Goal: Transaction & Acquisition: Purchase product/service

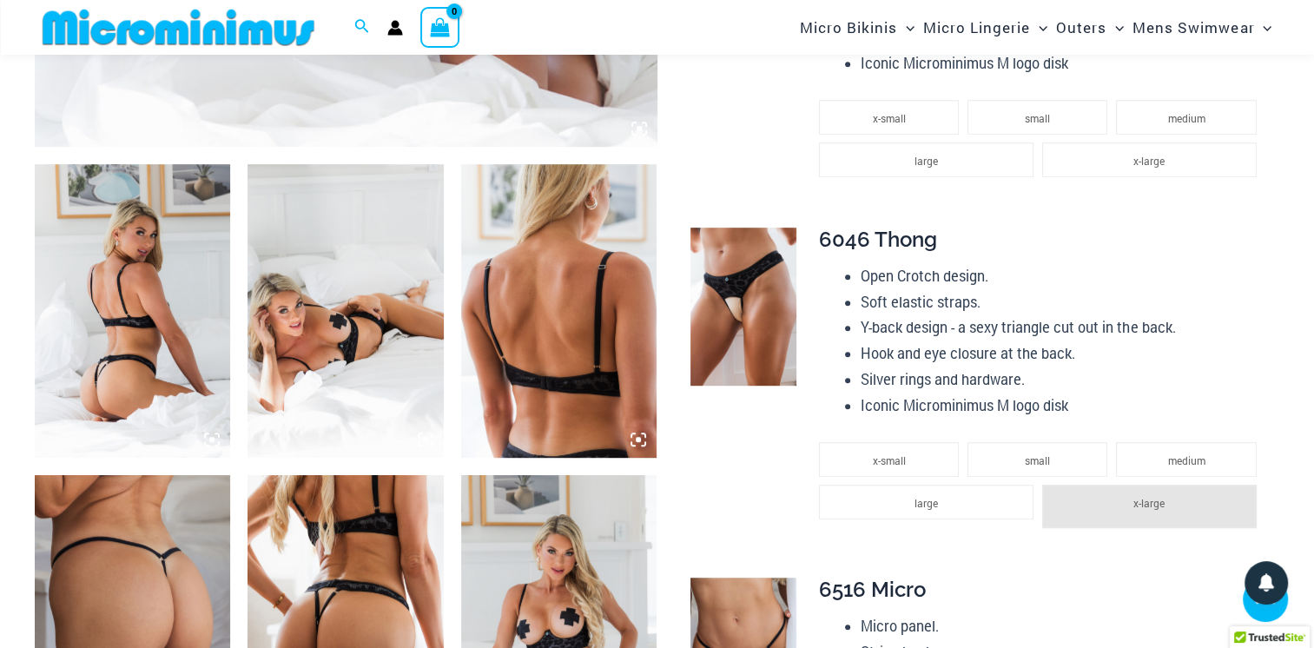
scroll to position [951, 0]
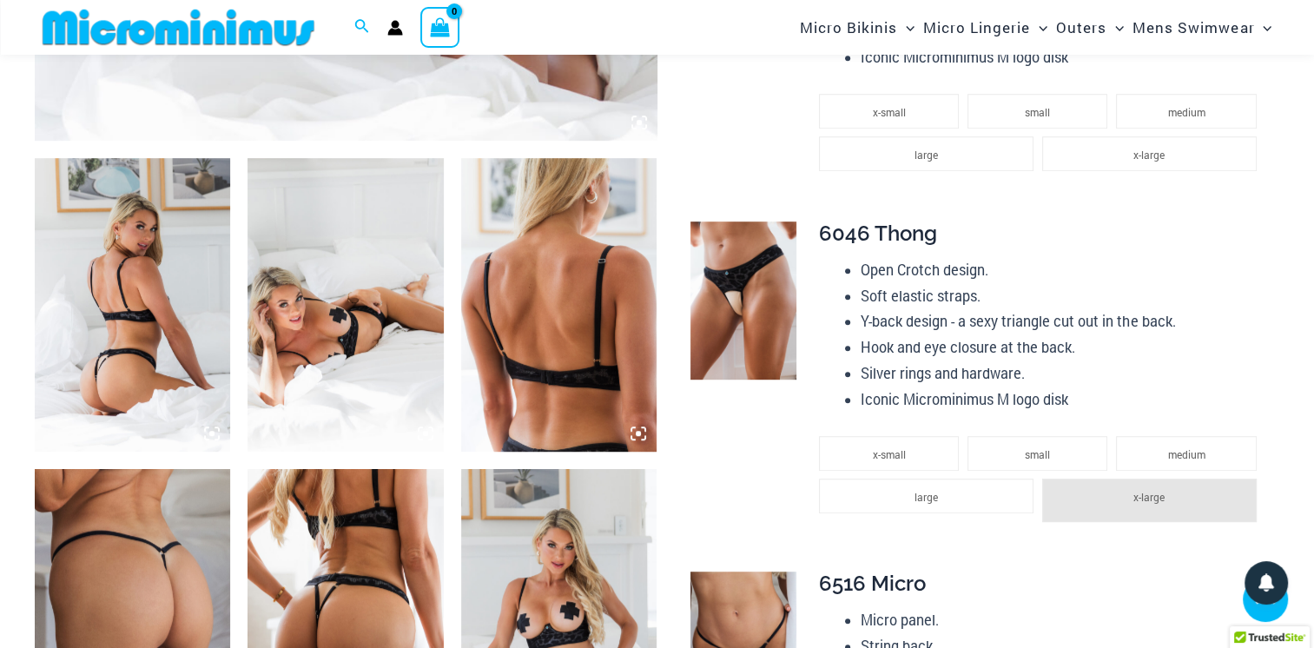
click at [121, 372] on img at bounding box center [132, 304] width 195 height 293
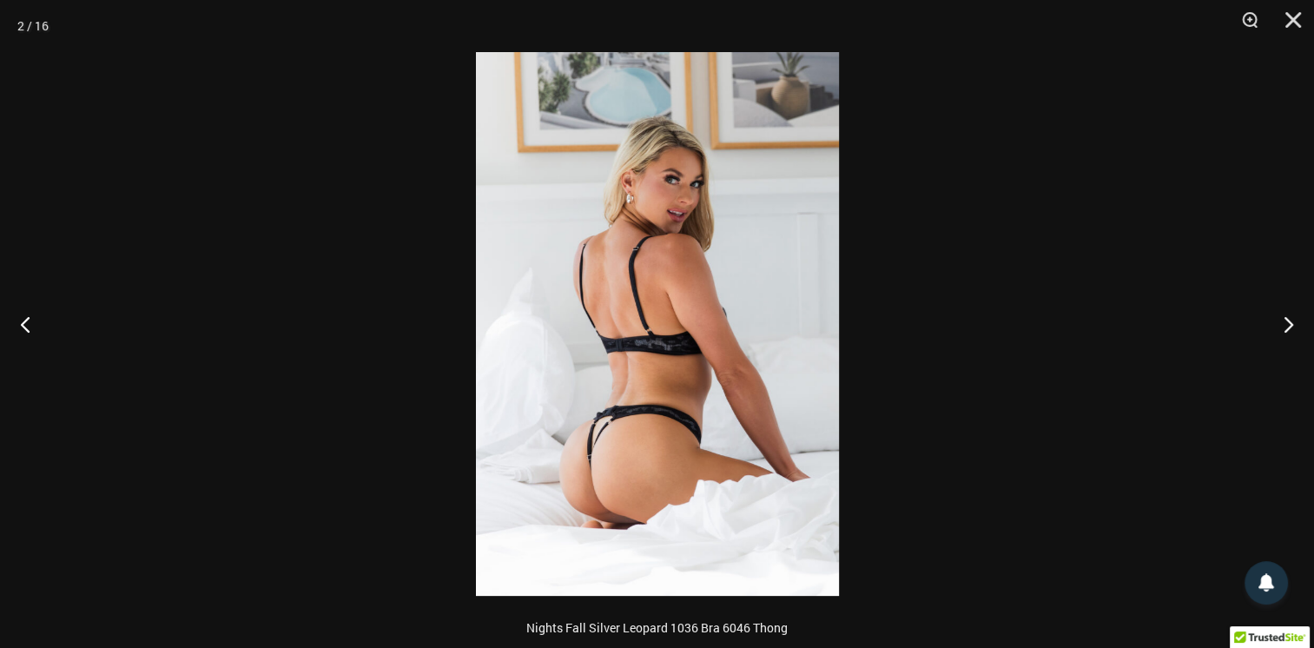
click at [23, 326] on button "Previous" at bounding box center [32, 323] width 65 height 87
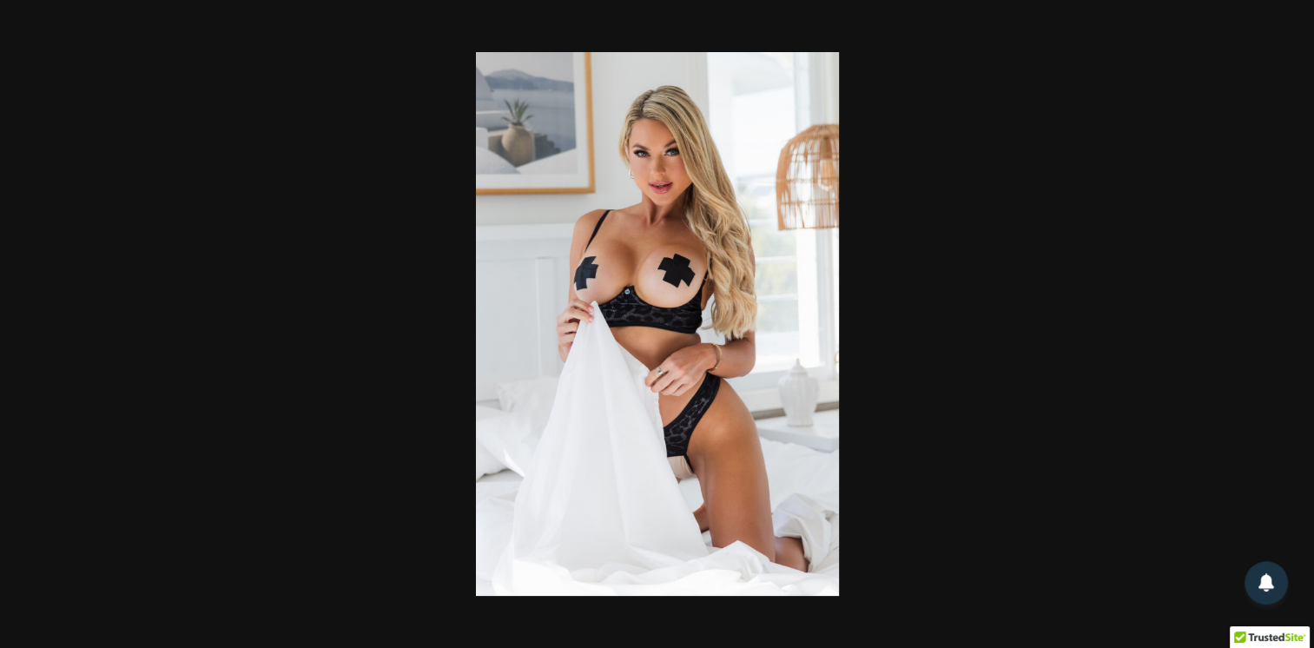
click at [548, 406] on img at bounding box center [657, 324] width 363 height 544
click at [650, 292] on img at bounding box center [657, 324] width 363 height 544
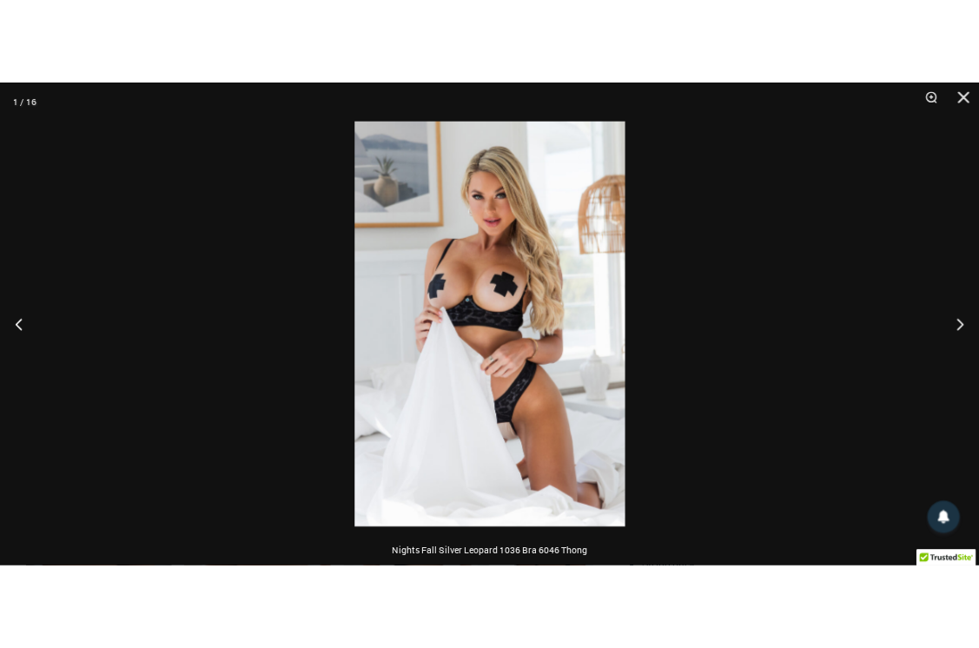
scroll to position [896, 0]
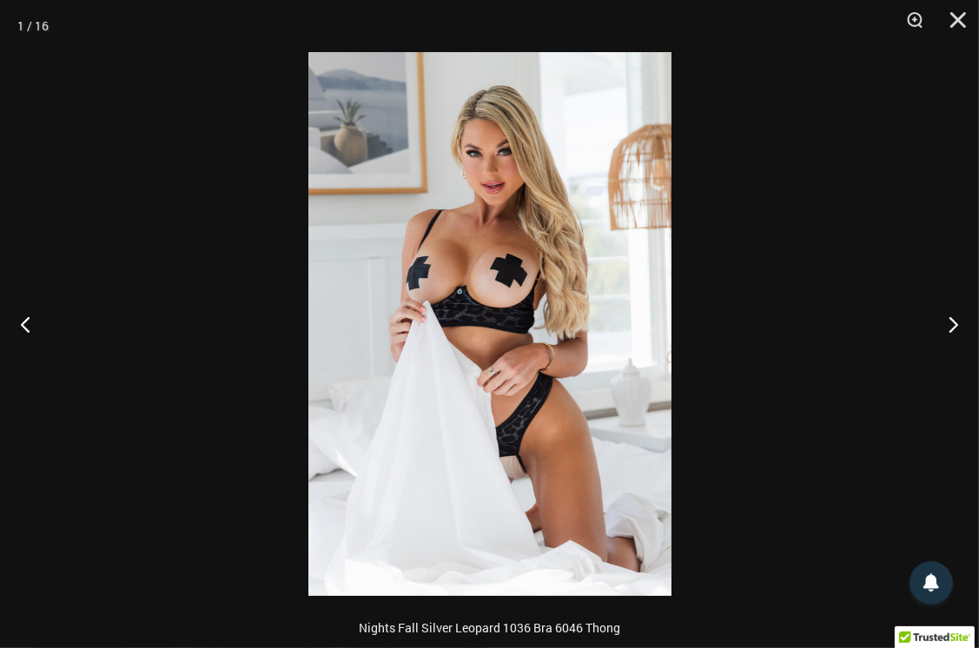
click at [949, 332] on button "Next" at bounding box center [945, 323] width 65 height 87
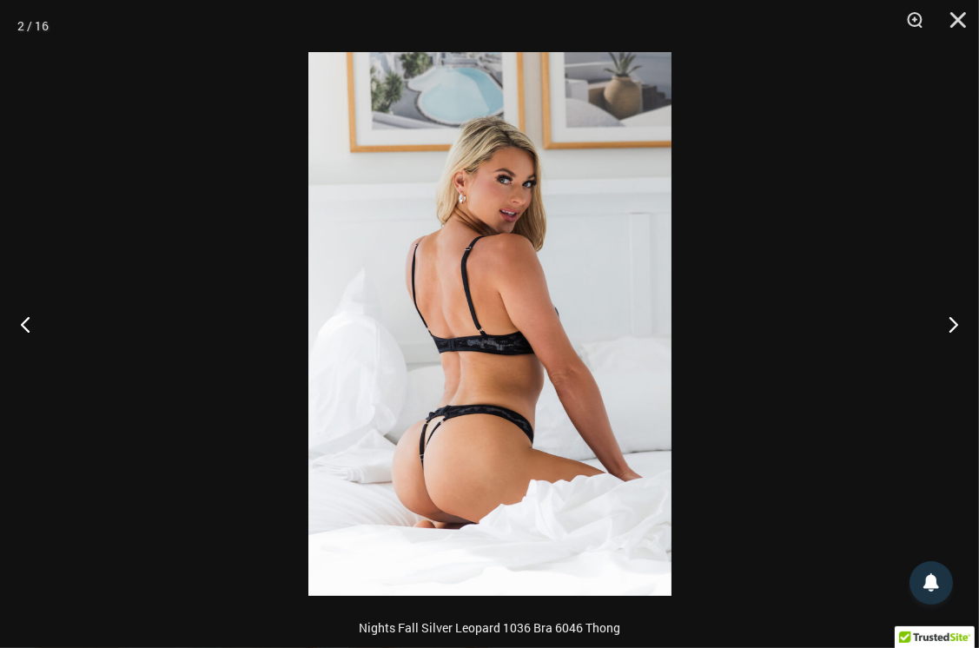
click at [536, 341] on img at bounding box center [489, 324] width 363 height 544
click at [959, 330] on button "Next" at bounding box center [945, 323] width 65 height 87
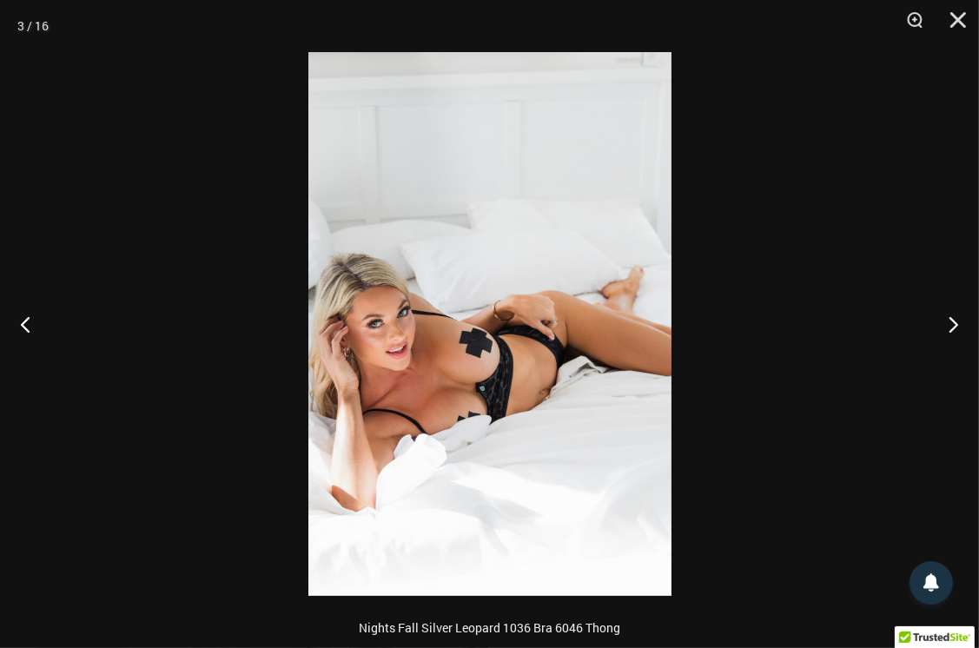
click at [545, 377] on img at bounding box center [489, 324] width 363 height 544
click at [559, 376] on img at bounding box center [489, 324] width 363 height 544
click at [945, 341] on div at bounding box center [489, 324] width 979 height 648
click at [951, 328] on button "Next" at bounding box center [945, 323] width 65 height 87
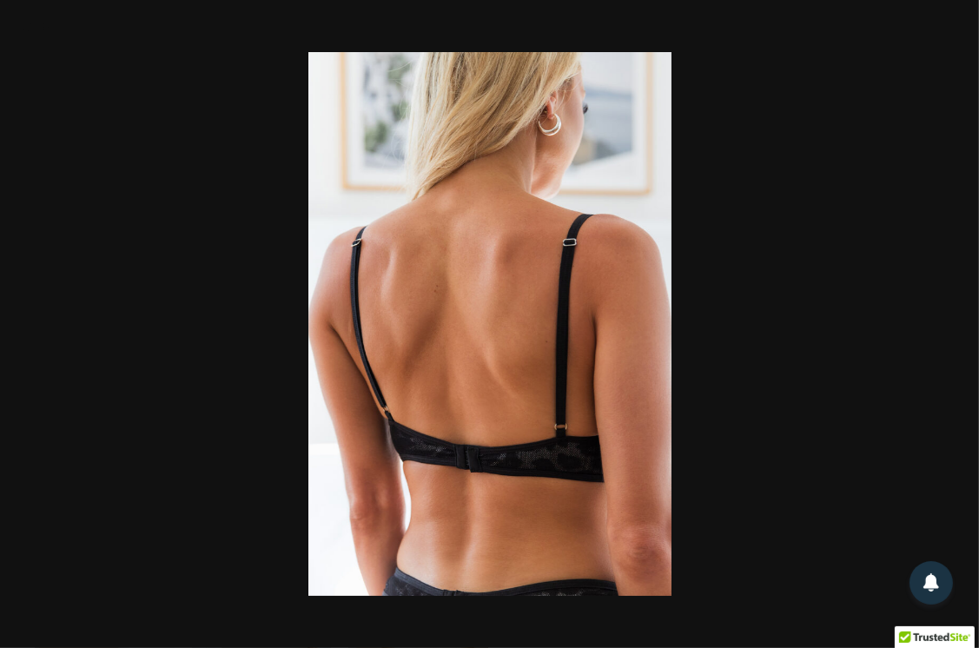
click at [933, 348] on div at bounding box center [489, 324] width 979 height 648
click at [953, 335] on button "Next" at bounding box center [945, 323] width 65 height 87
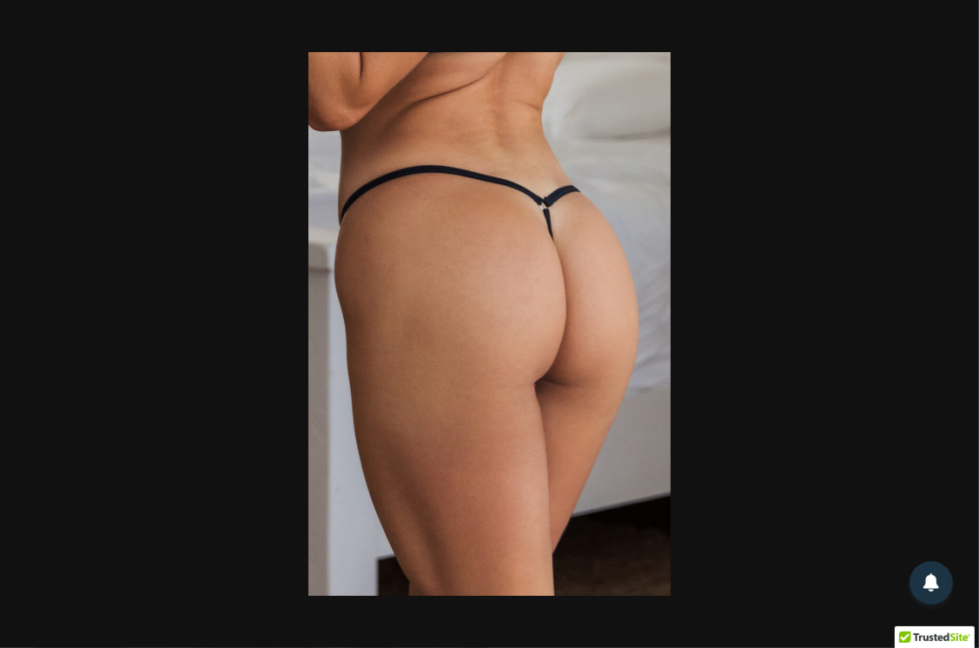
click at [938, 342] on div at bounding box center [489, 324] width 979 height 648
click at [941, 330] on button "Next" at bounding box center [945, 323] width 65 height 87
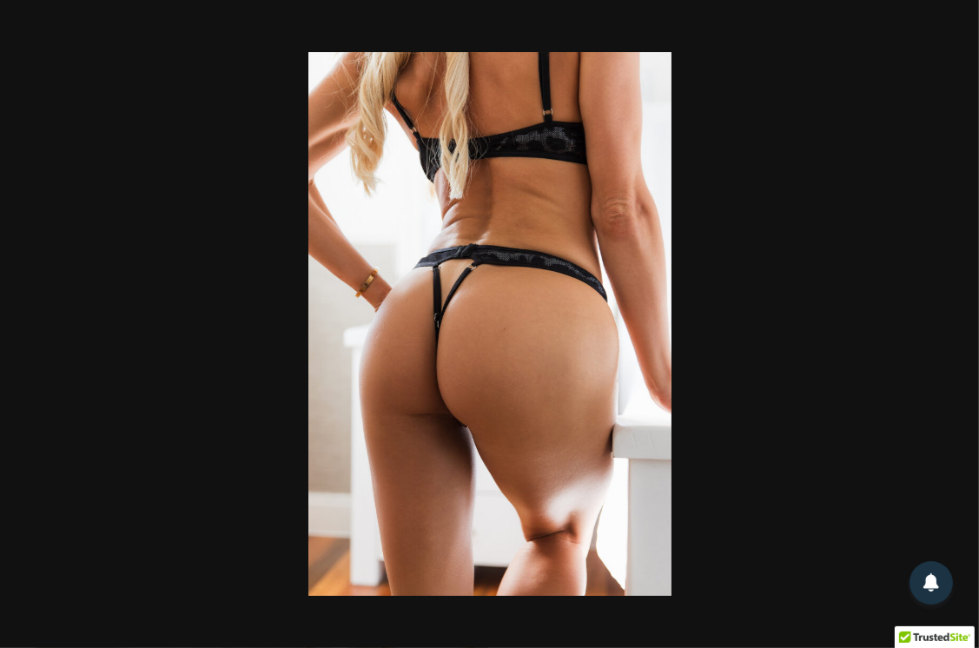
click at [942, 329] on div at bounding box center [489, 324] width 979 height 648
click at [952, 326] on button "Next" at bounding box center [945, 323] width 65 height 87
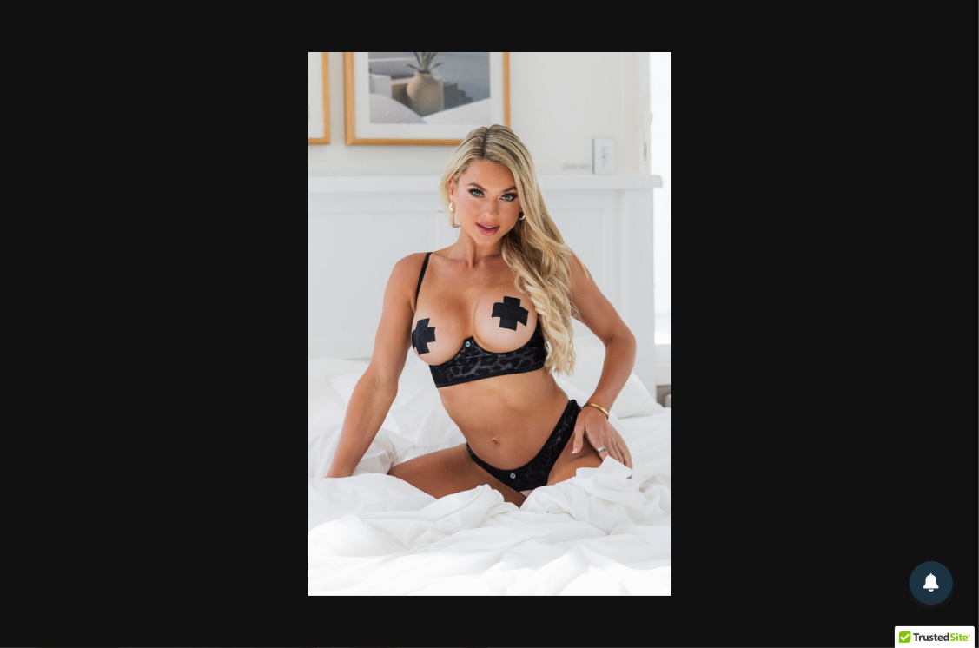
click at [949, 336] on div at bounding box center [489, 324] width 979 height 648
click at [948, 326] on button "Next" at bounding box center [945, 323] width 65 height 87
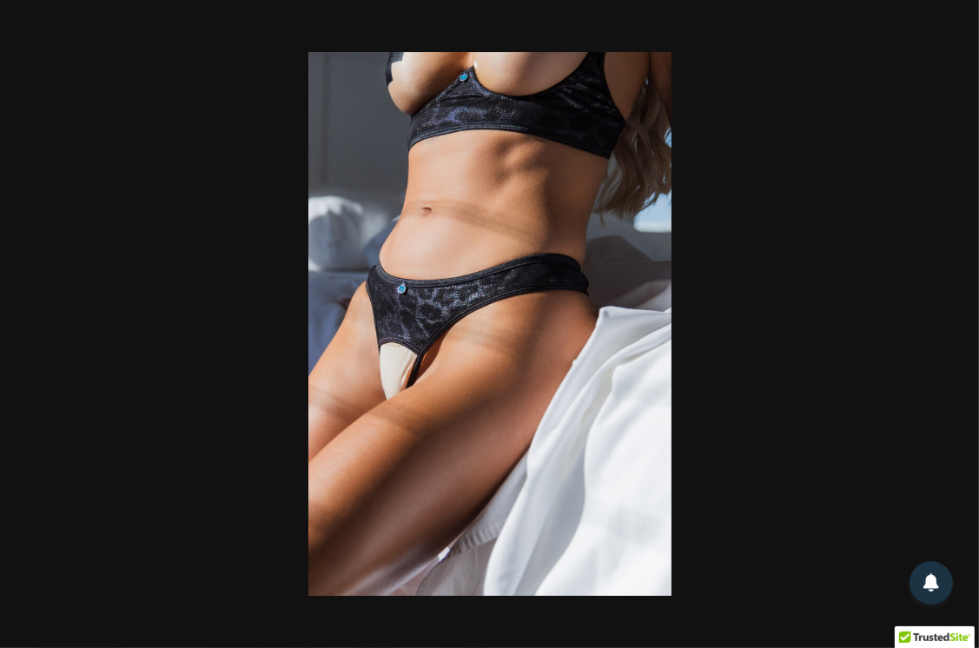
click at [951, 326] on div at bounding box center [489, 324] width 979 height 648
click at [941, 326] on button "Next" at bounding box center [945, 323] width 65 height 87
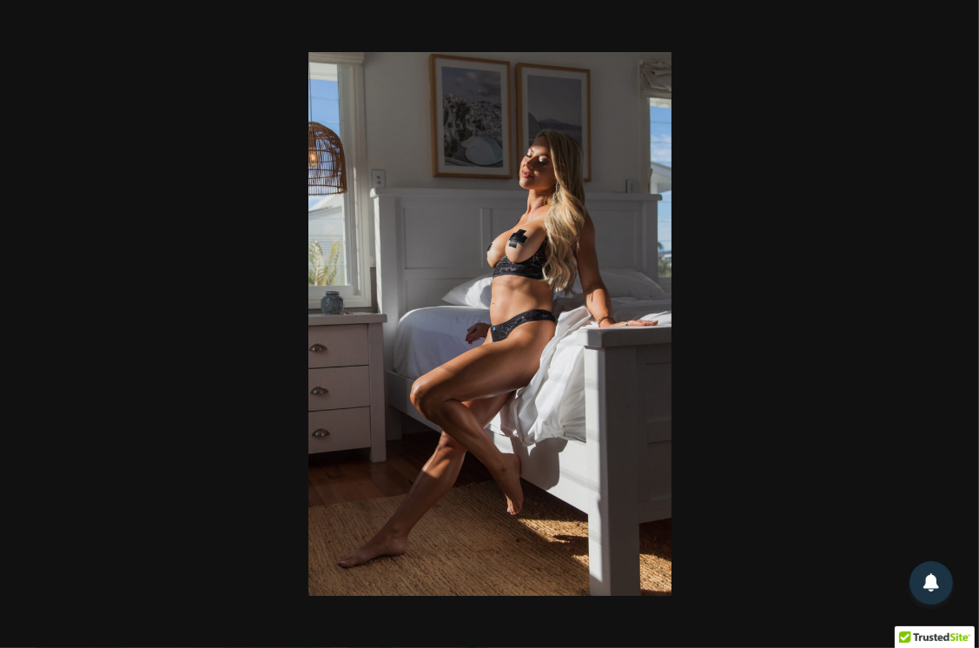
click at [954, 326] on div at bounding box center [489, 324] width 979 height 648
click at [952, 326] on button "Next" at bounding box center [945, 323] width 65 height 87
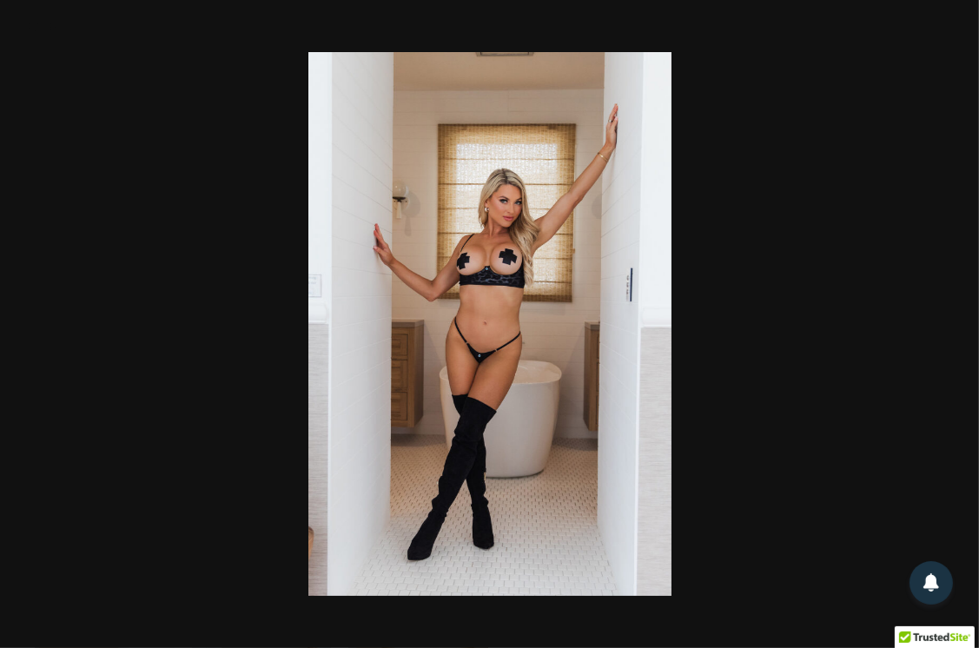
click at [954, 331] on div at bounding box center [489, 324] width 979 height 648
click at [948, 333] on button "Next" at bounding box center [945, 323] width 65 height 87
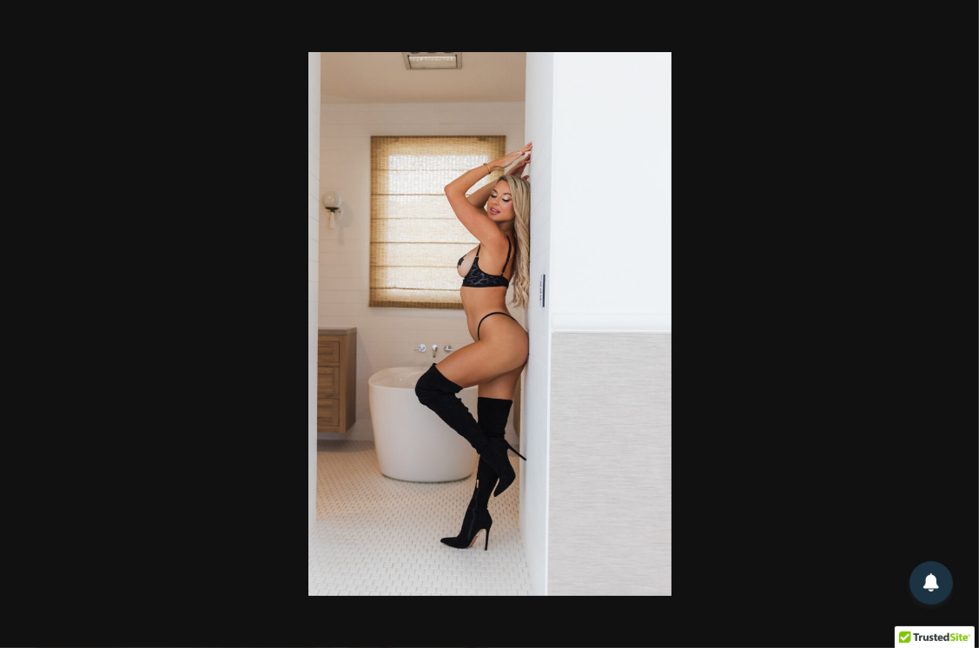
click at [959, 337] on div at bounding box center [489, 324] width 979 height 648
click at [946, 324] on button "Next" at bounding box center [945, 323] width 65 height 87
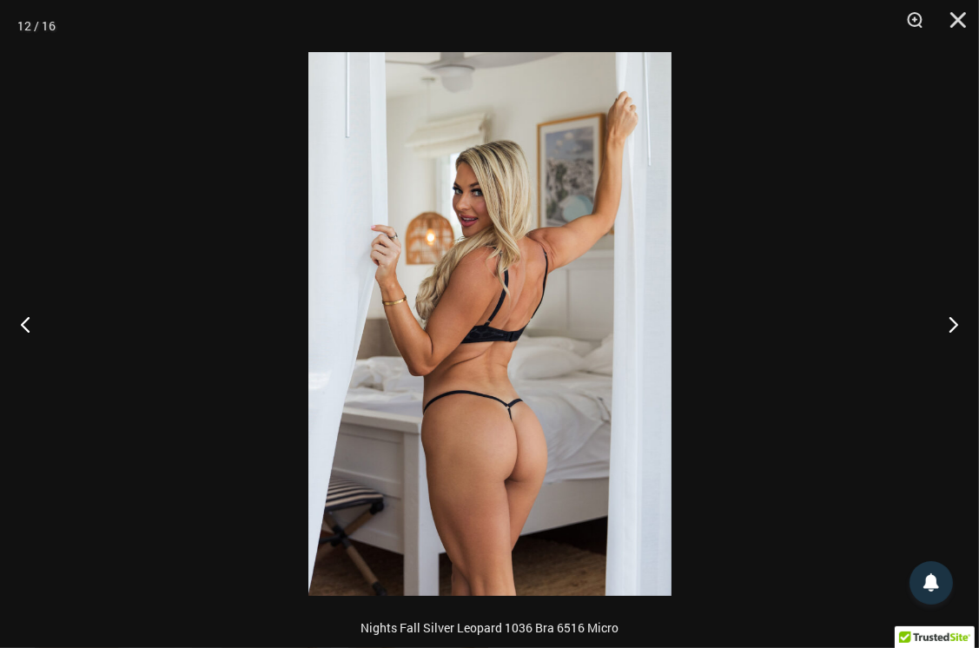
click at [549, 388] on img at bounding box center [489, 324] width 363 height 544
click at [949, 332] on button "Next" at bounding box center [945, 323] width 65 height 87
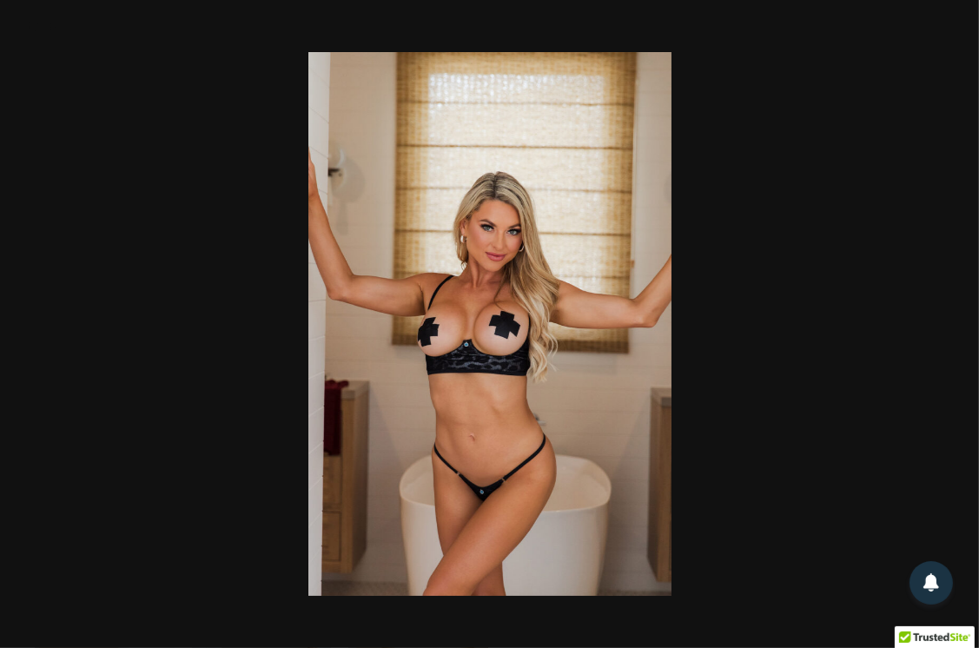
click at [962, 330] on div at bounding box center [489, 324] width 979 height 648
click at [953, 328] on button "Next" at bounding box center [945, 323] width 65 height 87
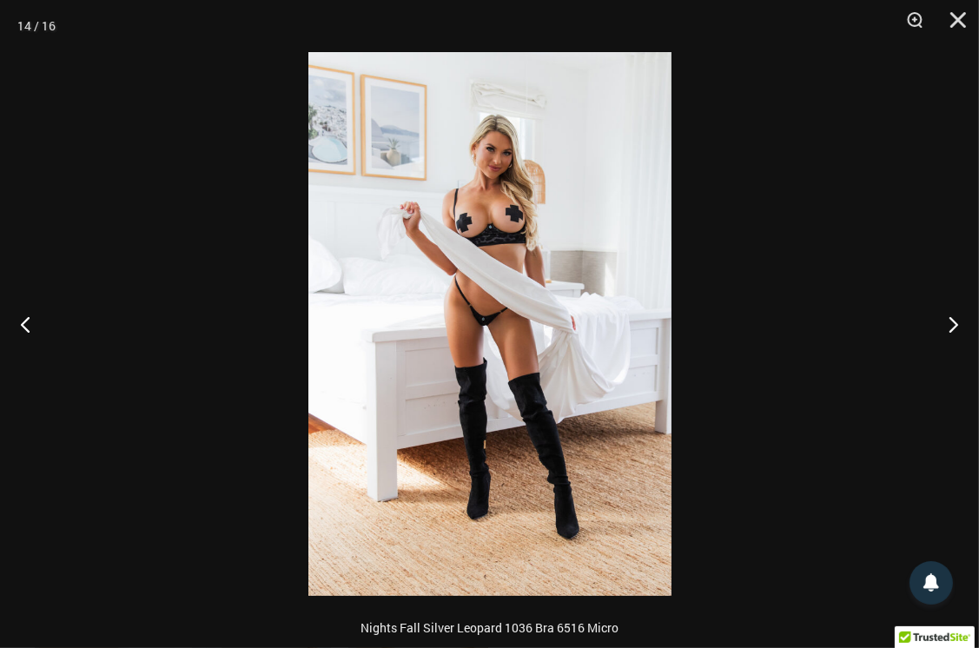
click at [540, 402] on img at bounding box center [489, 324] width 363 height 544
click at [576, 400] on img at bounding box center [489, 324] width 363 height 544
click at [958, 320] on div at bounding box center [489, 324] width 979 height 648
click at [952, 330] on button "Next" at bounding box center [945, 323] width 65 height 87
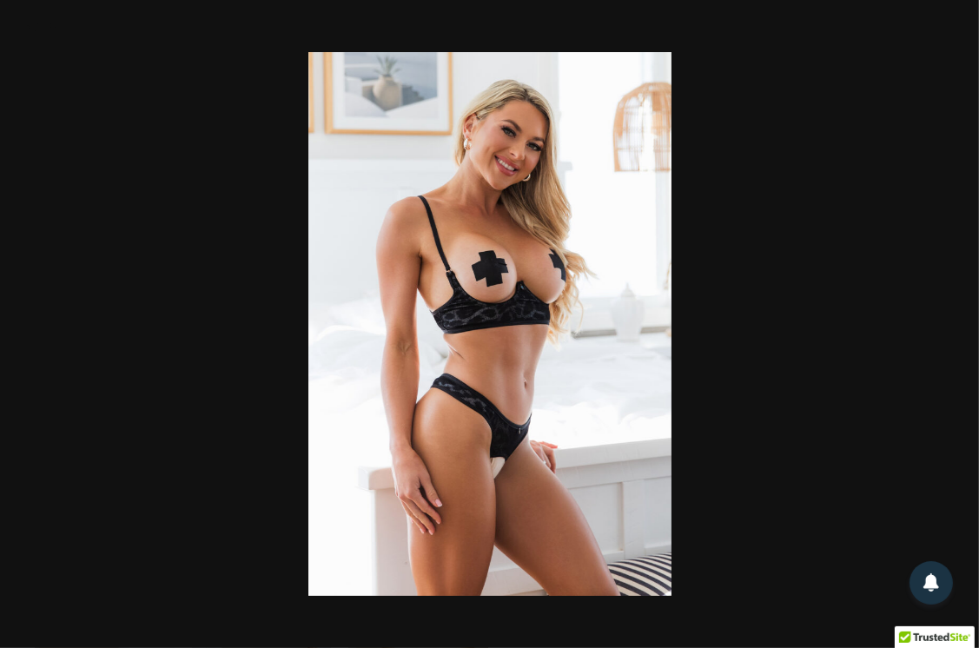
click at [957, 333] on div at bounding box center [489, 324] width 979 height 648
click at [949, 326] on button "Next" at bounding box center [945, 323] width 65 height 87
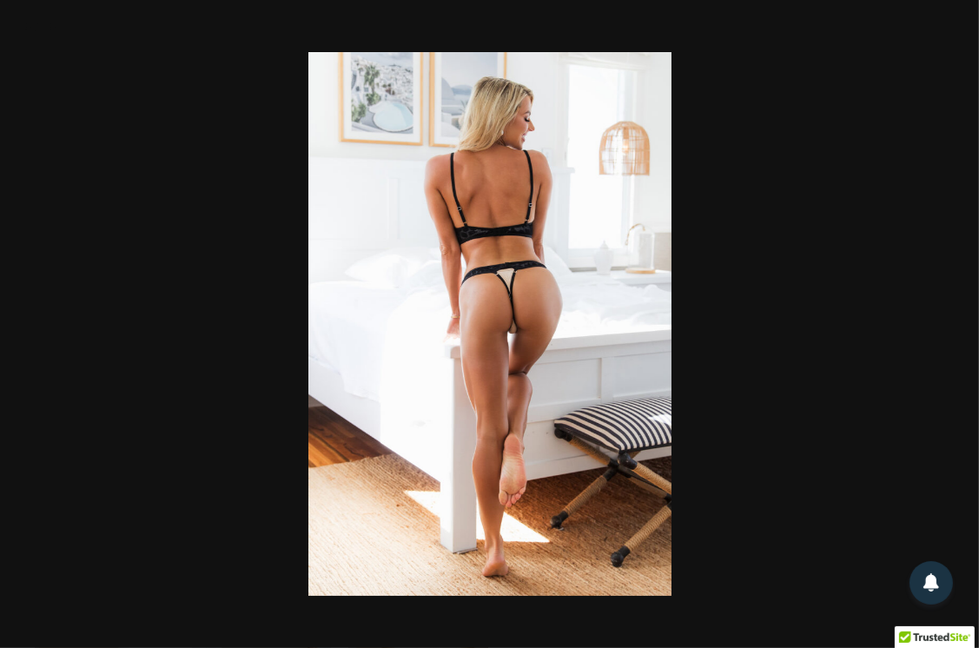
click at [955, 337] on div at bounding box center [489, 324] width 979 height 648
click at [948, 325] on button "Next" at bounding box center [945, 323] width 65 height 87
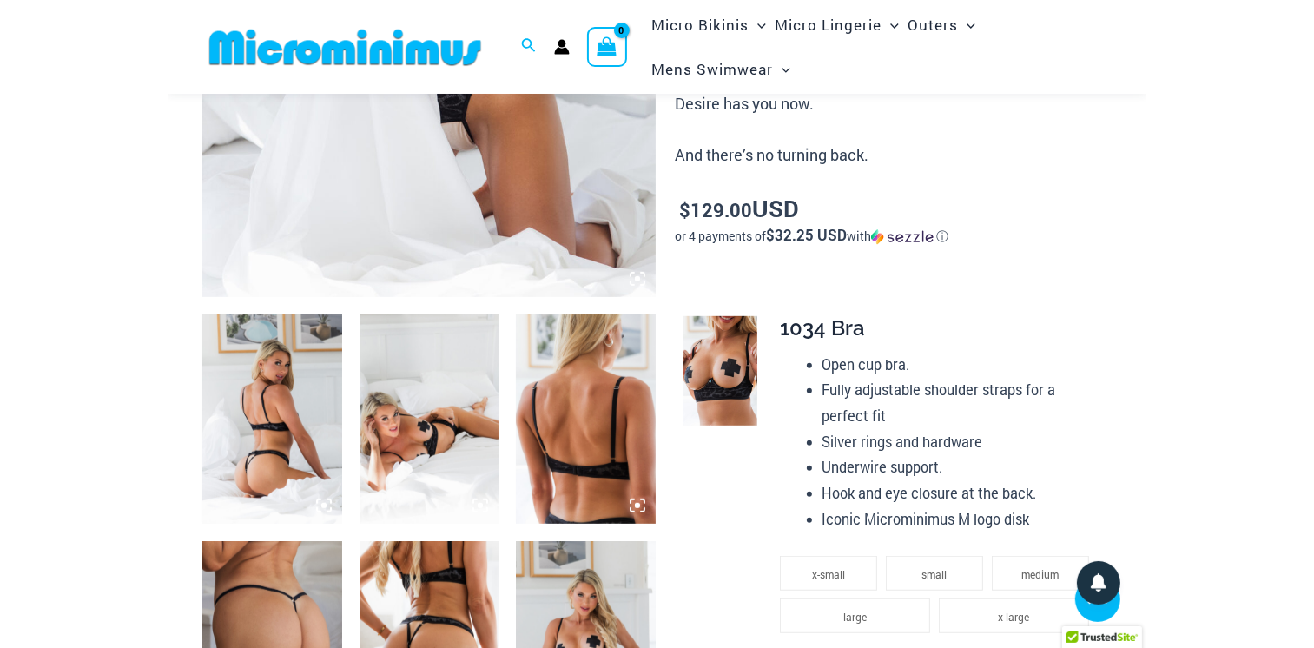
scroll to position [532, 0]
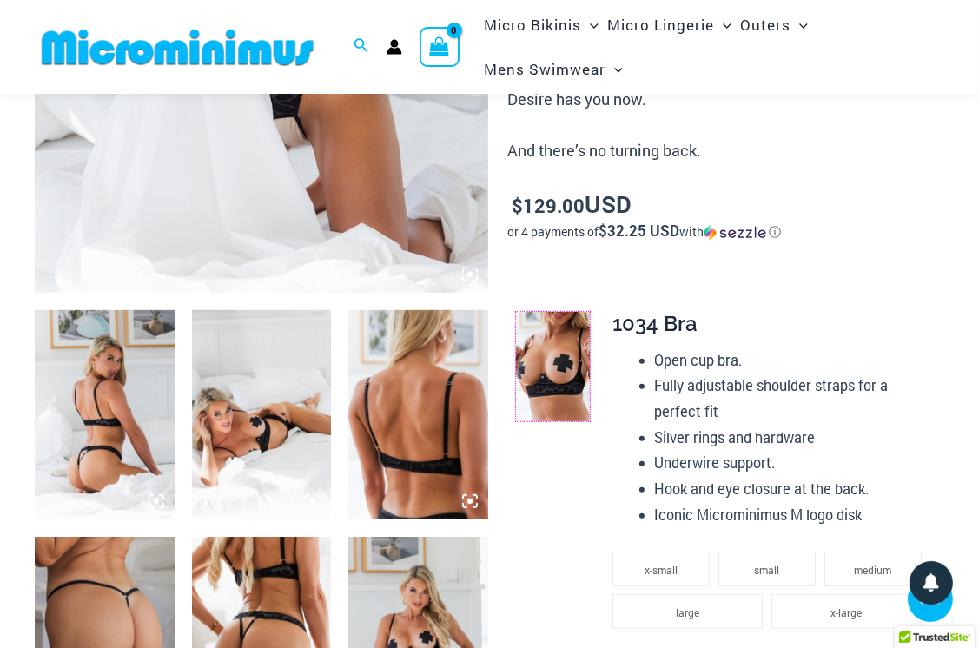
click at [555, 359] on img at bounding box center [552, 366] width 73 height 109
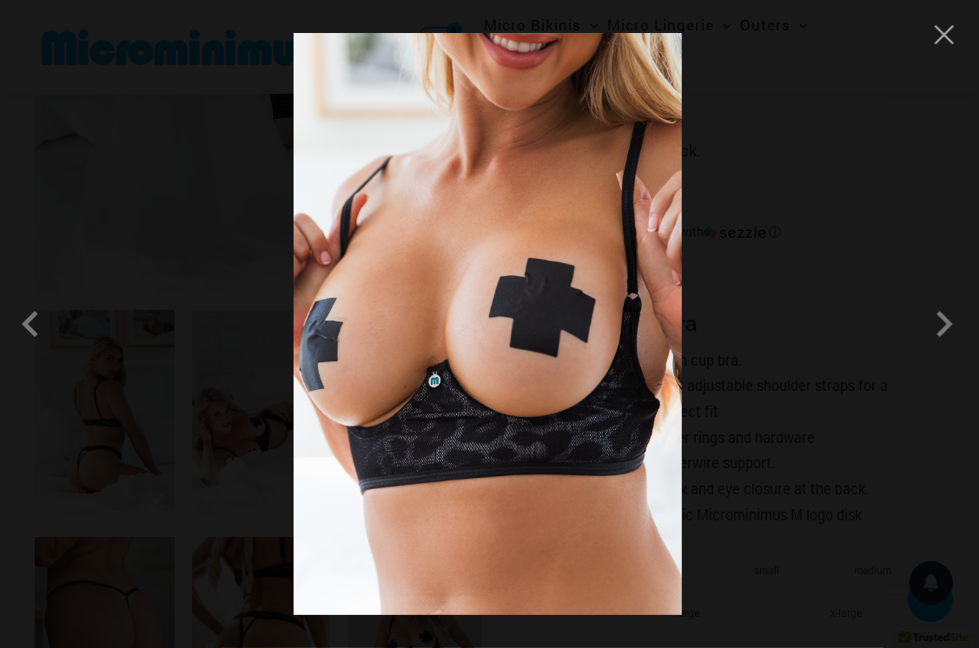
click at [947, 332] on span at bounding box center [944, 324] width 52 height 52
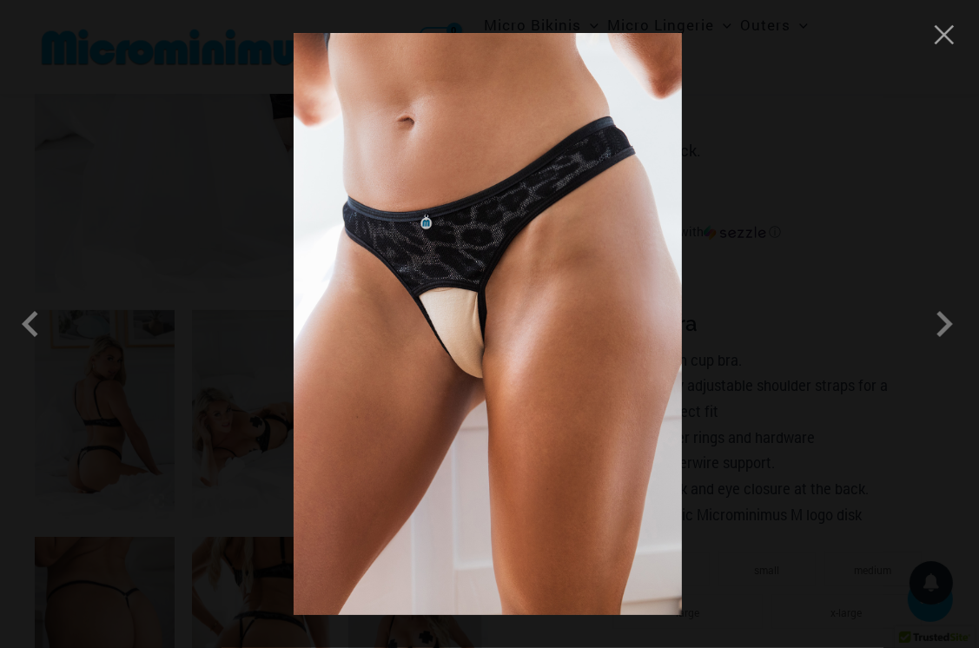
click at [945, 330] on span at bounding box center [944, 324] width 52 height 52
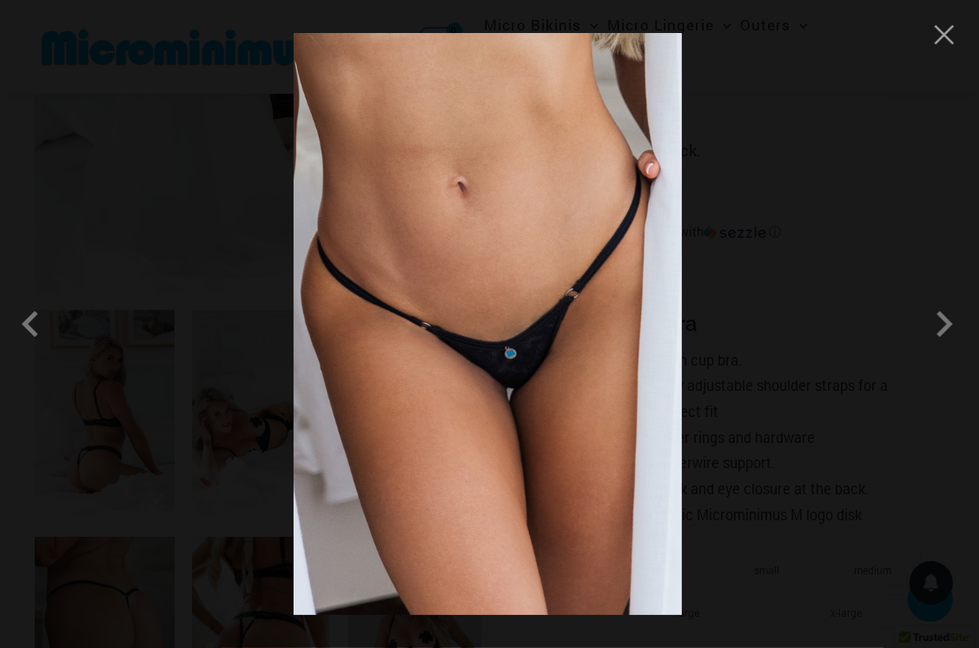
click at [948, 336] on span at bounding box center [944, 324] width 52 height 52
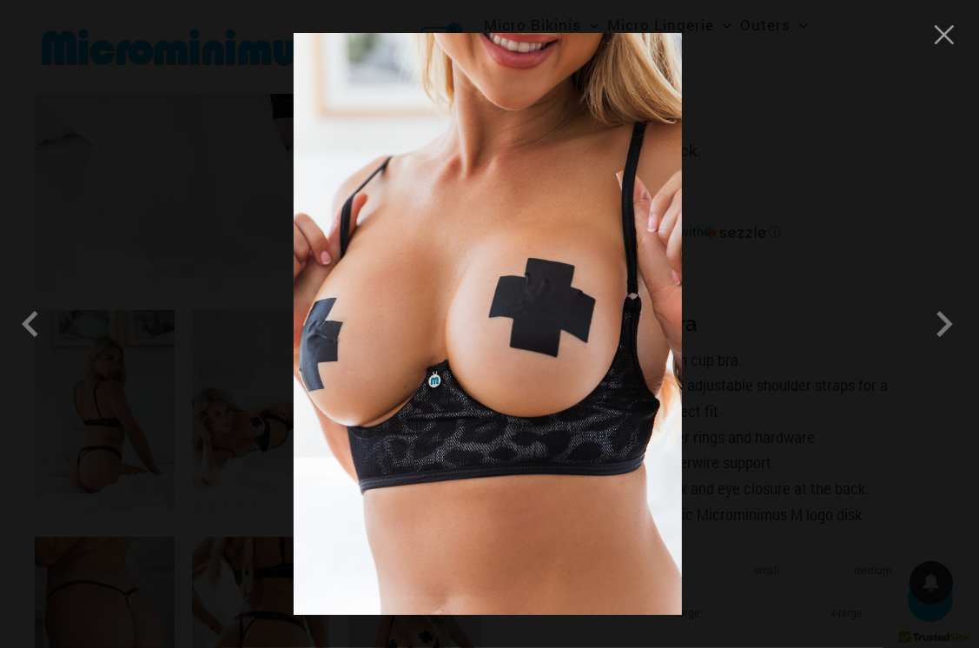
click at [939, 40] on button "Close" at bounding box center [944, 35] width 26 height 26
